Goal: Task Accomplishment & Management: Use online tool/utility

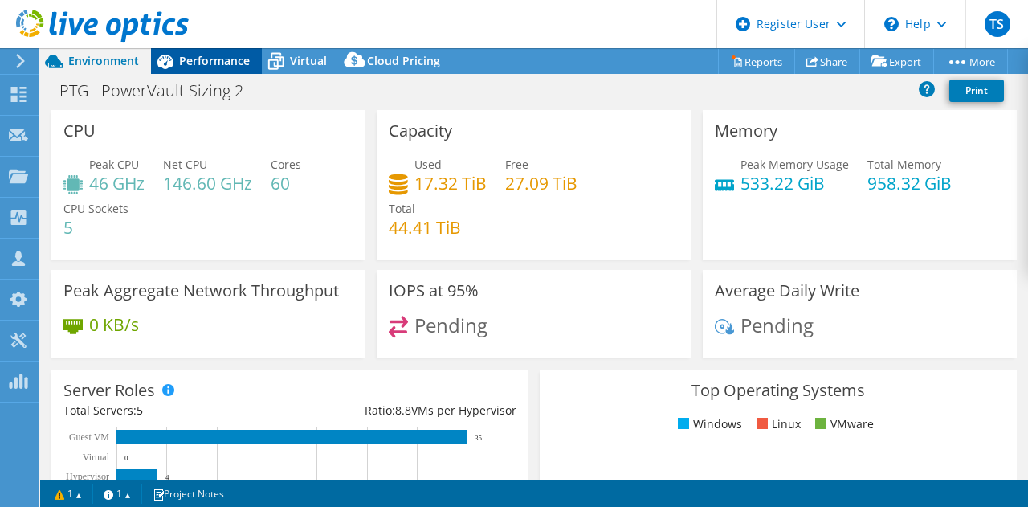
click at [197, 65] on span "Performance" at bounding box center [214, 60] width 71 height 15
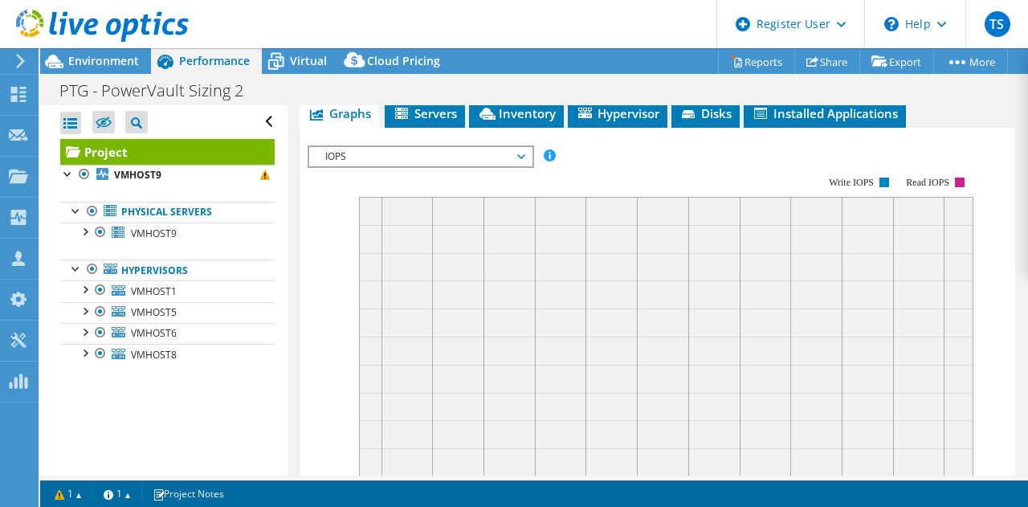
scroll to position [426, 0]
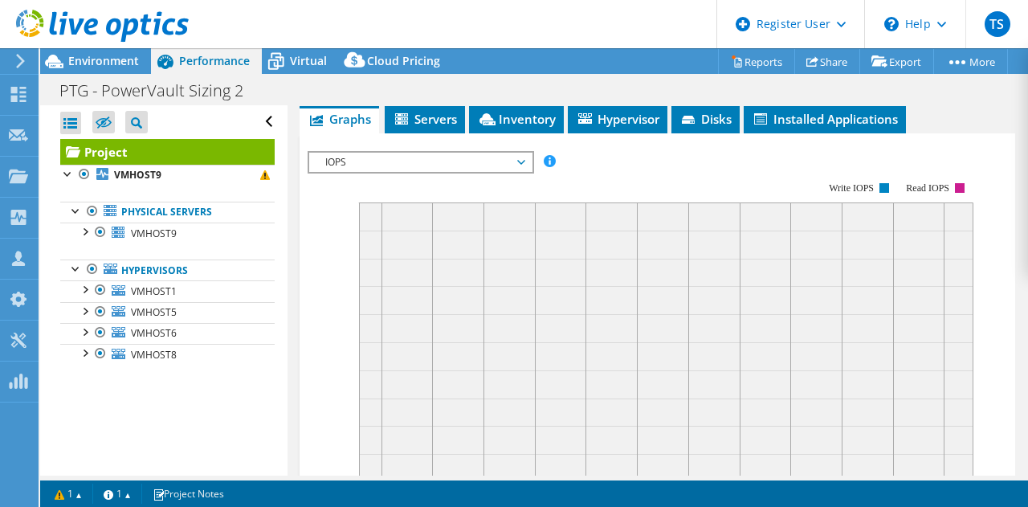
click at [426, 172] on span "IOPS" at bounding box center [420, 162] width 206 height 19
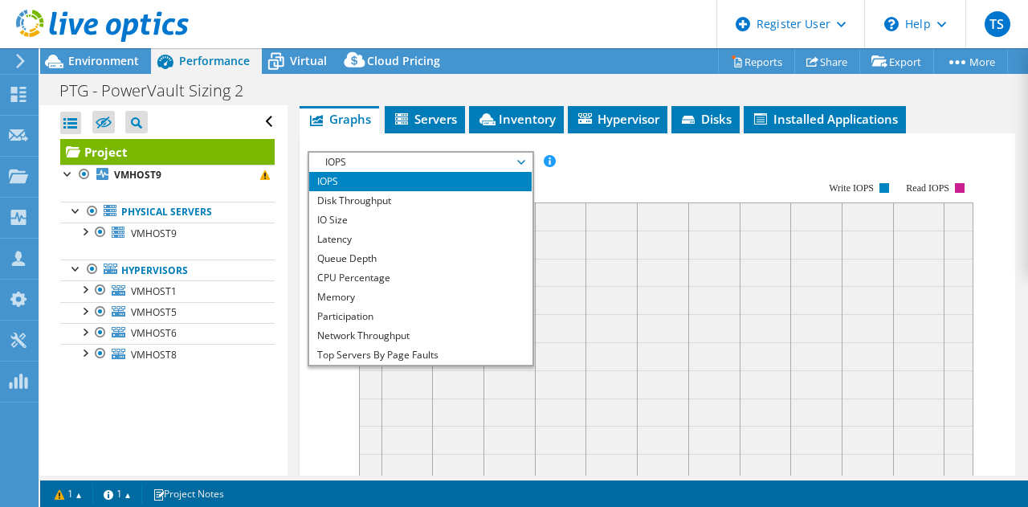
click at [385, 191] on li "IOPS" at bounding box center [420, 181] width 222 height 19
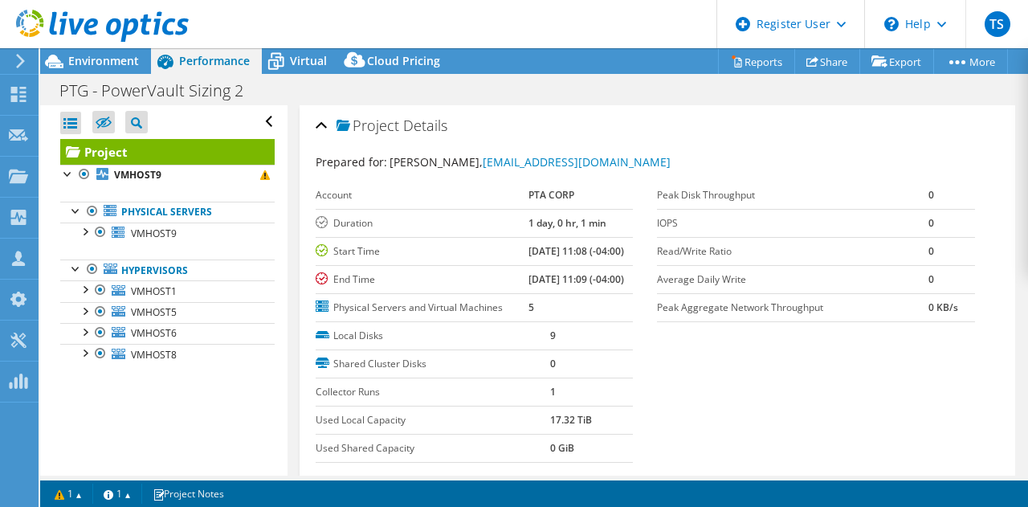
scroll to position [295, 0]
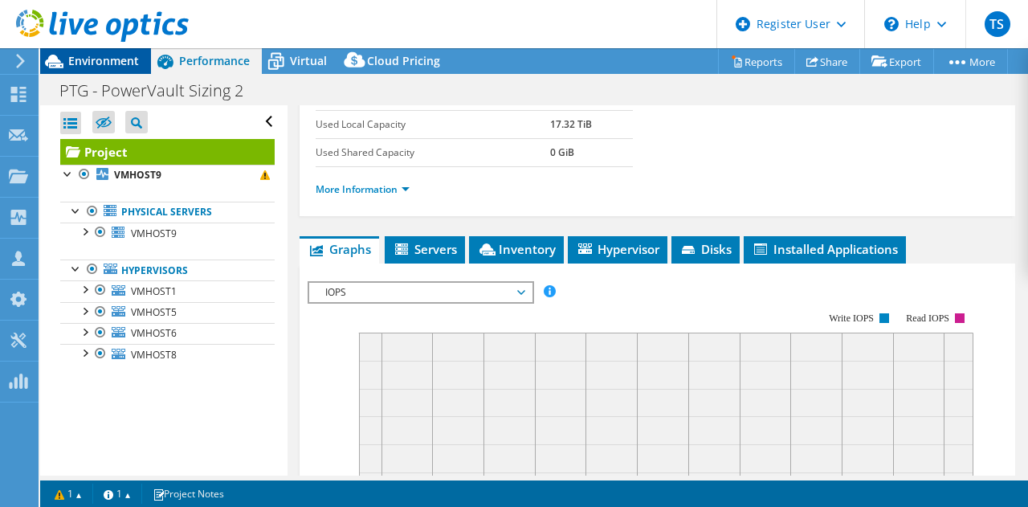
click at [88, 64] on span "Environment" at bounding box center [103, 60] width 71 height 15
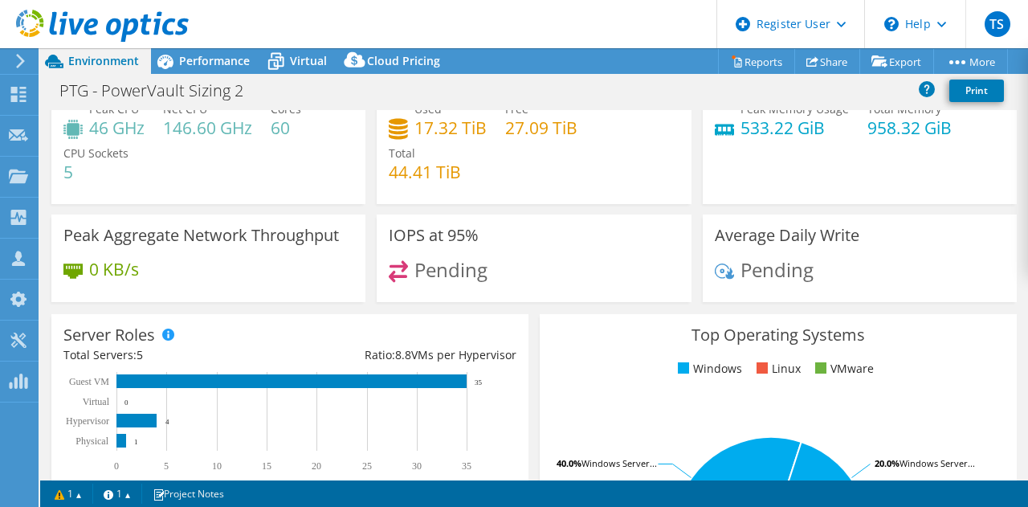
scroll to position [0, 0]
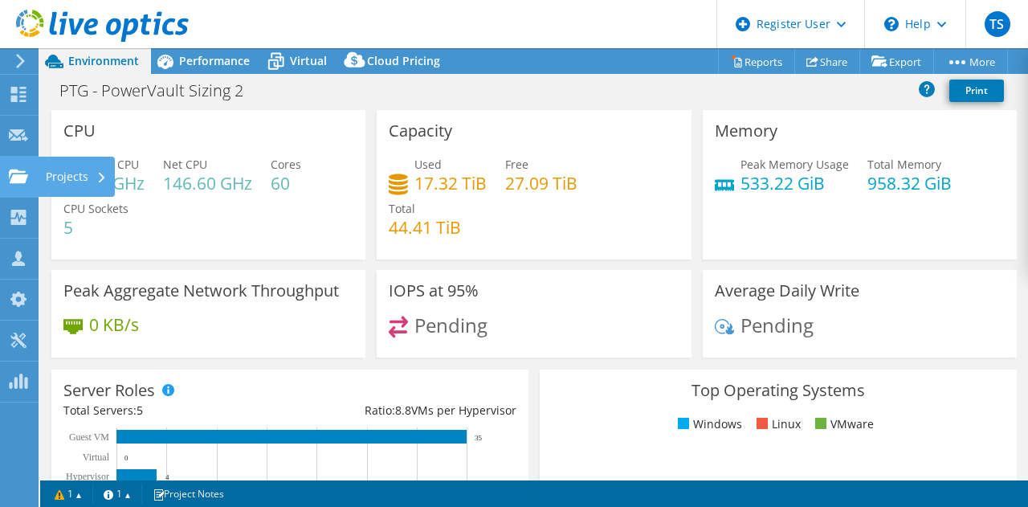
click at [19, 179] on use at bounding box center [18, 176] width 19 height 14
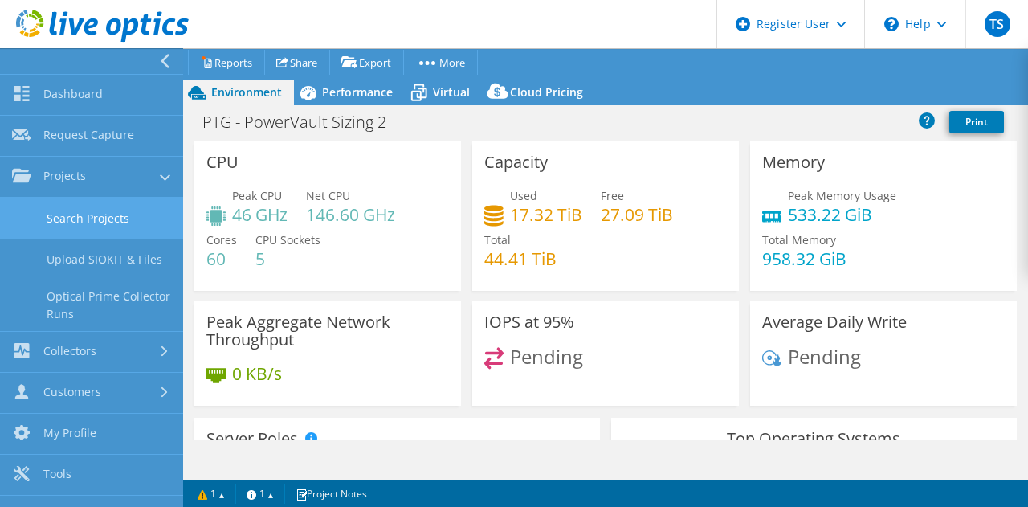
click at [61, 222] on link "Search Projects" at bounding box center [91, 218] width 183 height 41
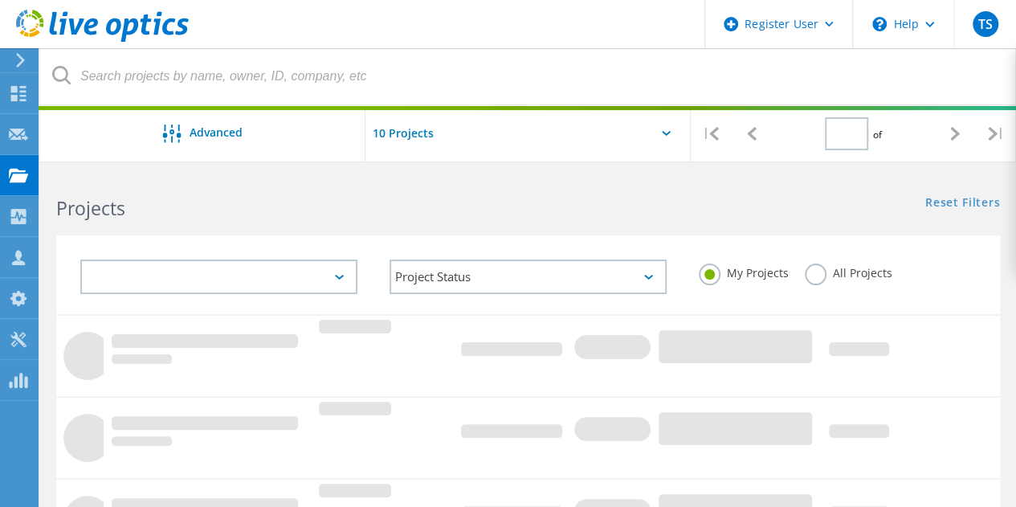
type input "1"
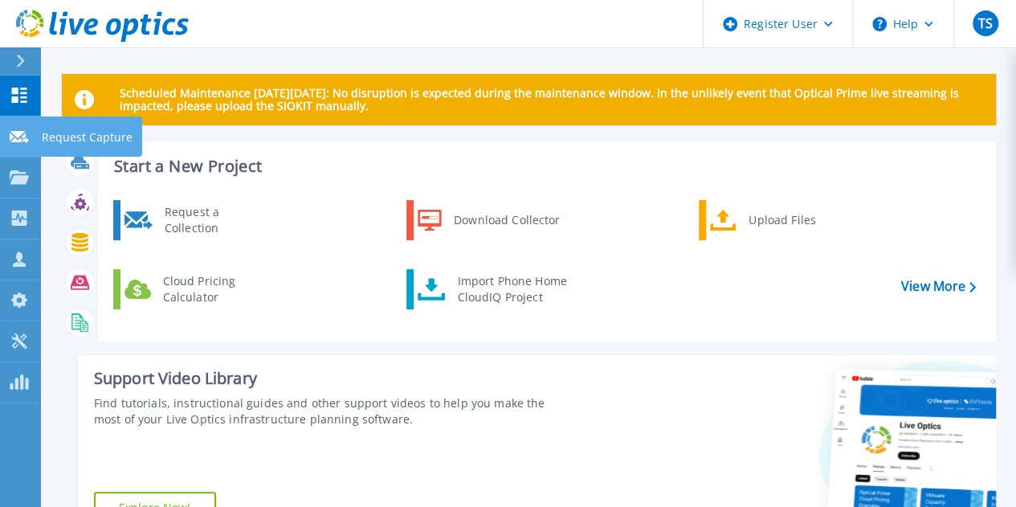
click at [3, 147] on link "Request Capture Request Capture" at bounding box center [20, 136] width 40 height 41
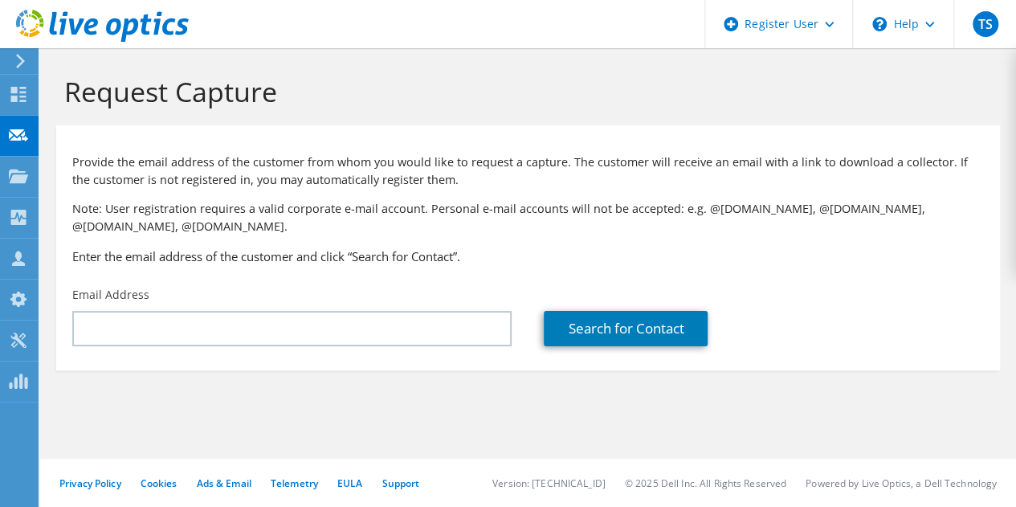
click at [18, 173] on icon at bounding box center [18, 176] width 19 height 15
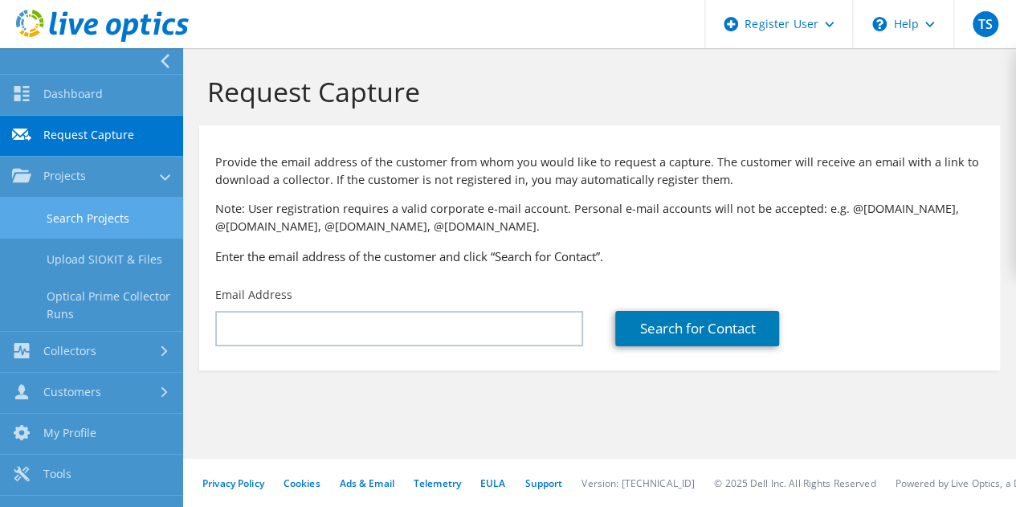
click at [94, 221] on link "Search Projects" at bounding box center [91, 218] width 183 height 41
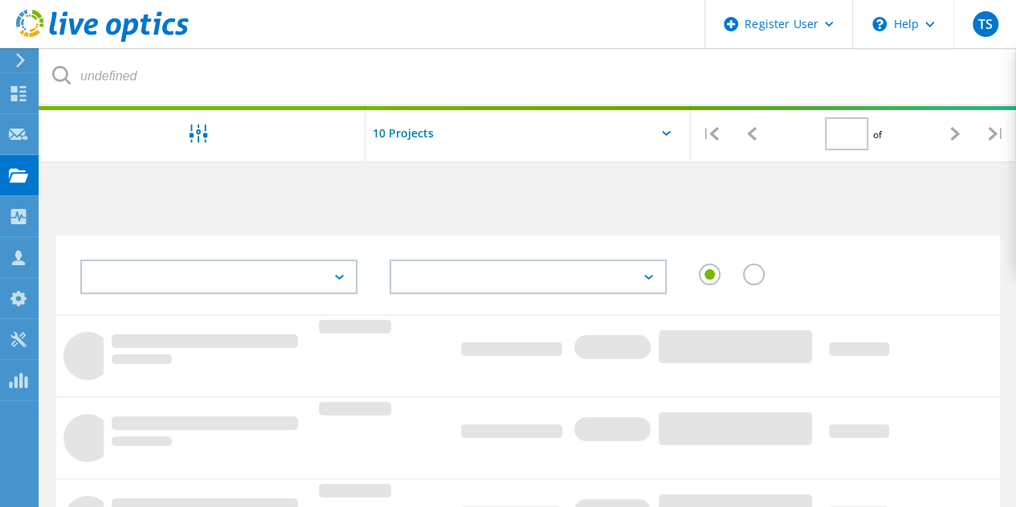
type input "1"
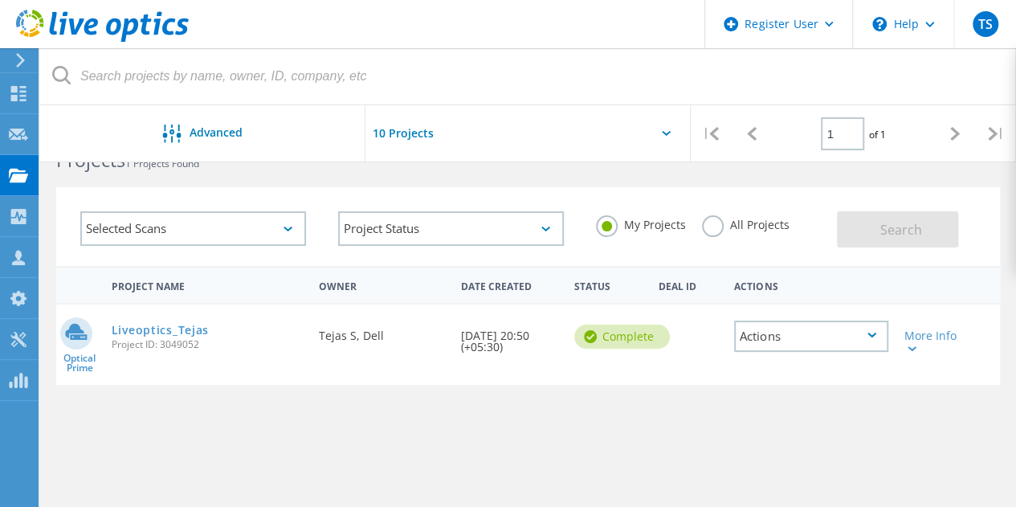
scroll to position [56, 0]
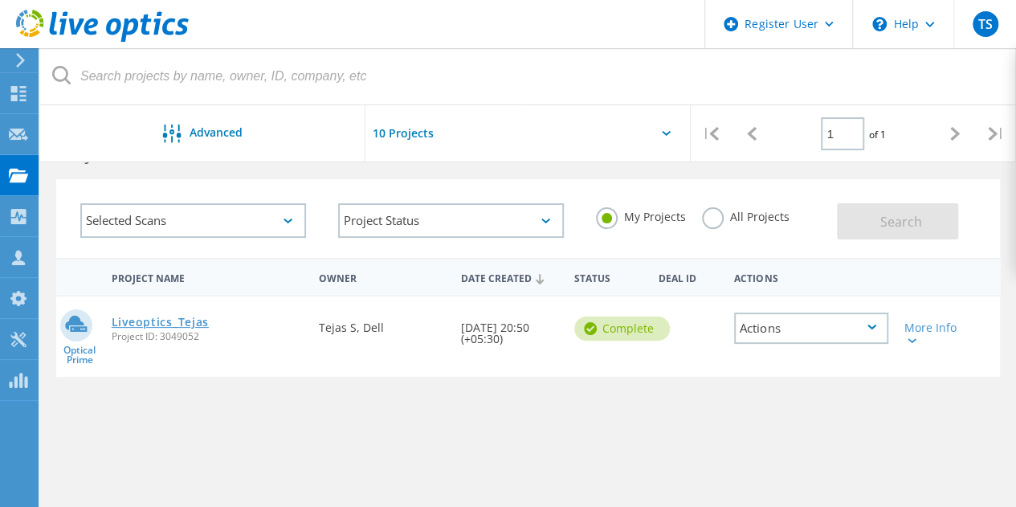
click at [193, 320] on link "Liveoptics_Tejas" at bounding box center [160, 321] width 97 height 11
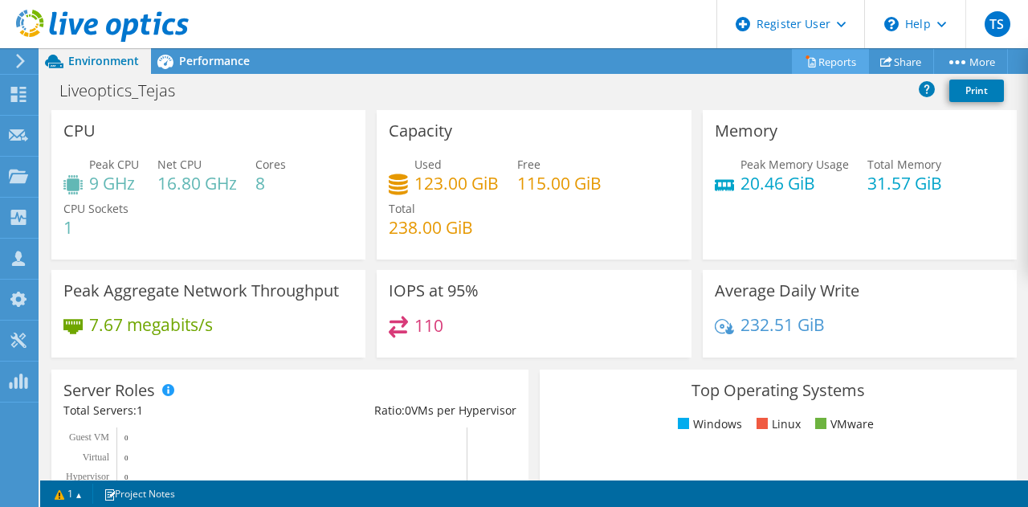
click at [820, 55] on link "Reports" at bounding box center [830, 61] width 77 height 25
